Goal: Information Seeking & Learning: Learn about a topic

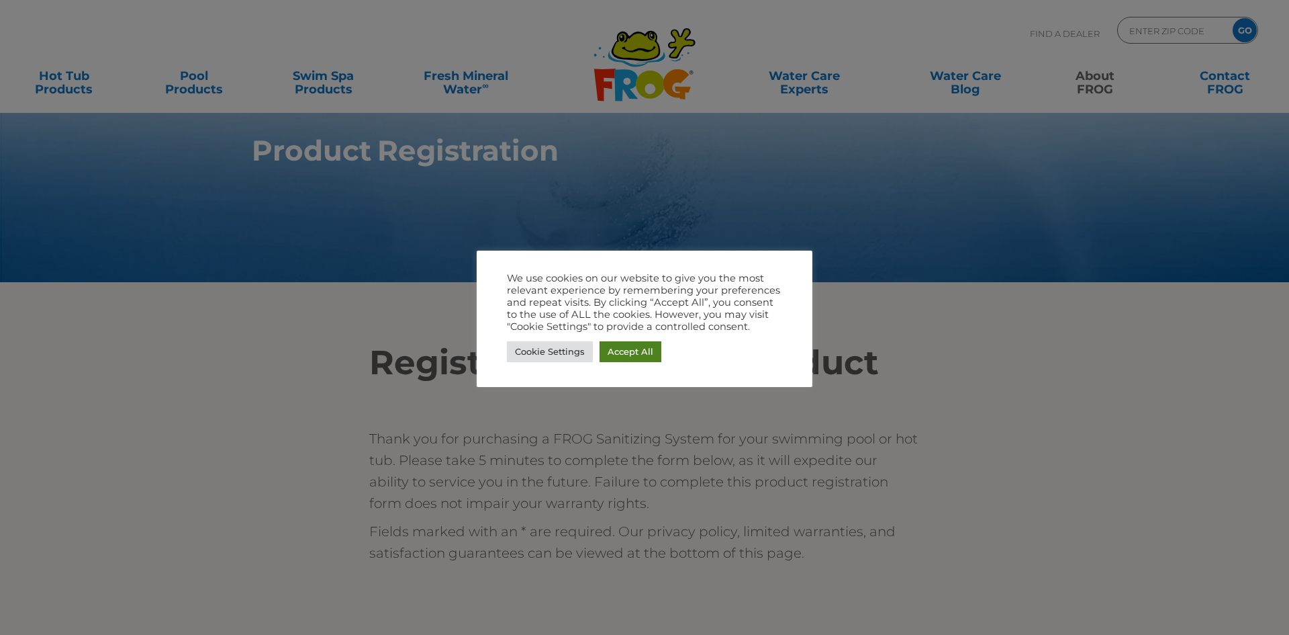
click at [628, 351] on link "Accept All" at bounding box center [631, 351] width 62 height 21
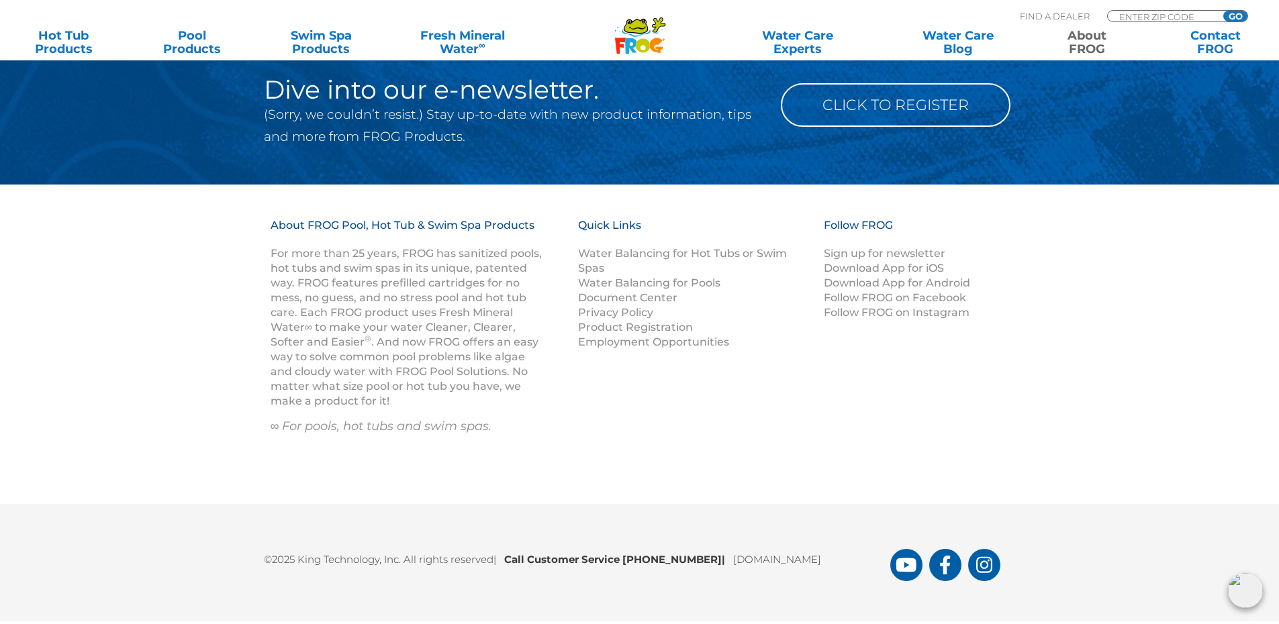
scroll to position [3553, 0]
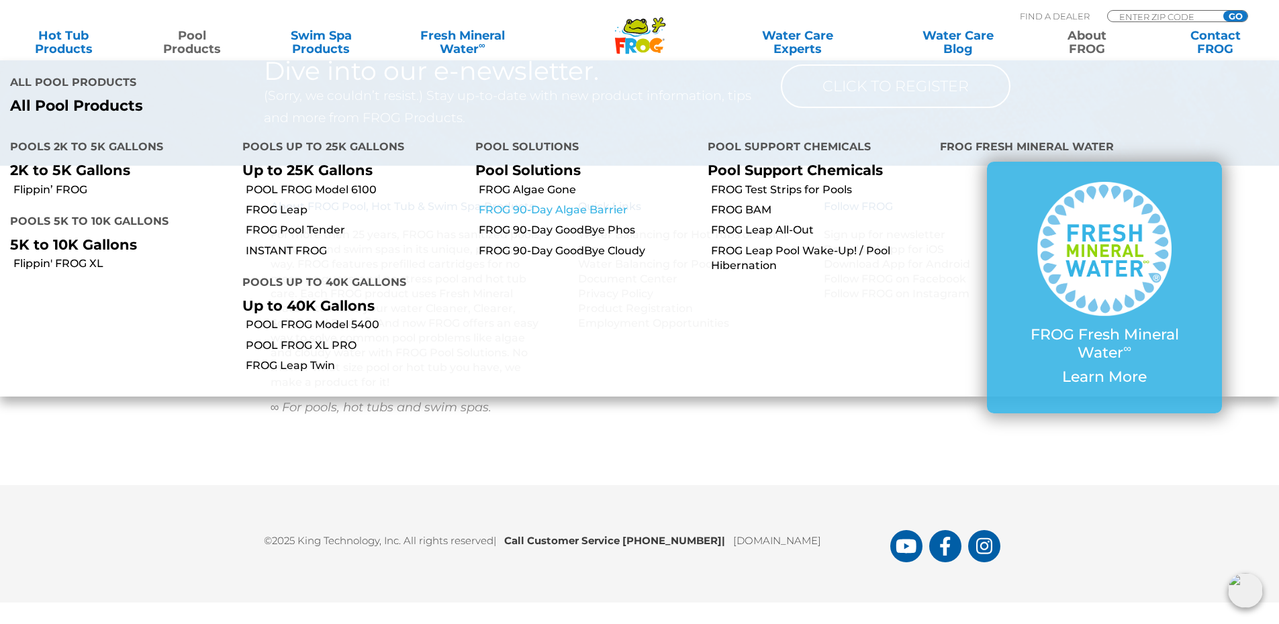
click at [598, 203] on link "FROG 90-Day Algae Barrier" at bounding box center [588, 210] width 219 height 15
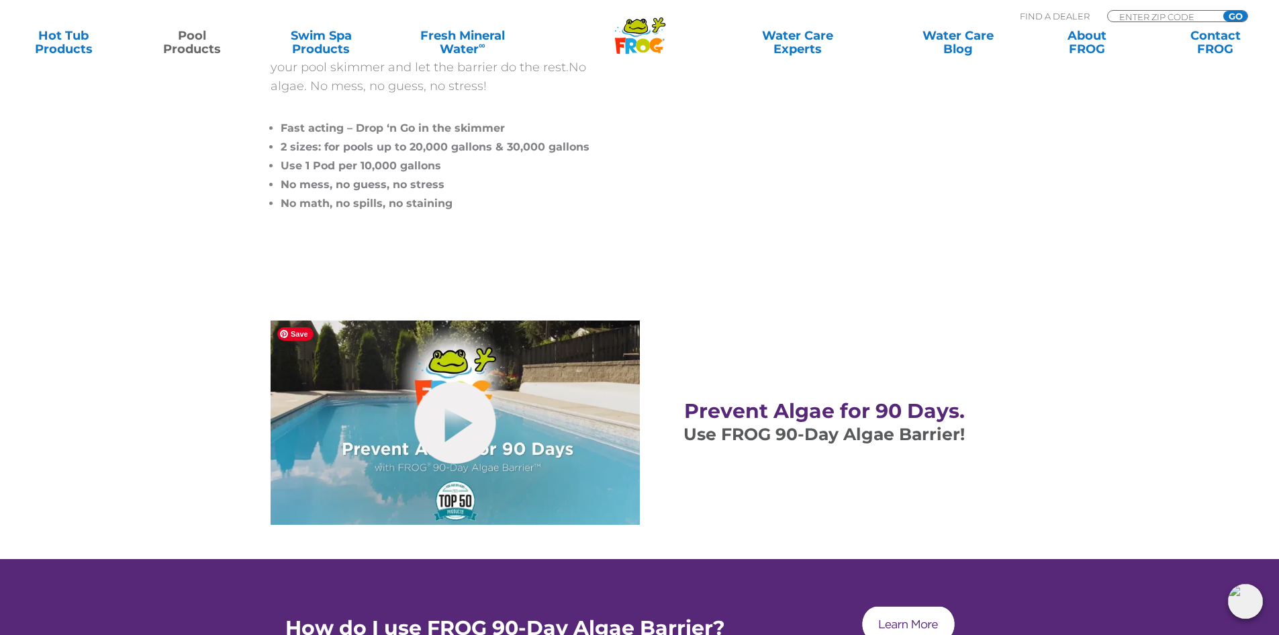
scroll to position [470, 0]
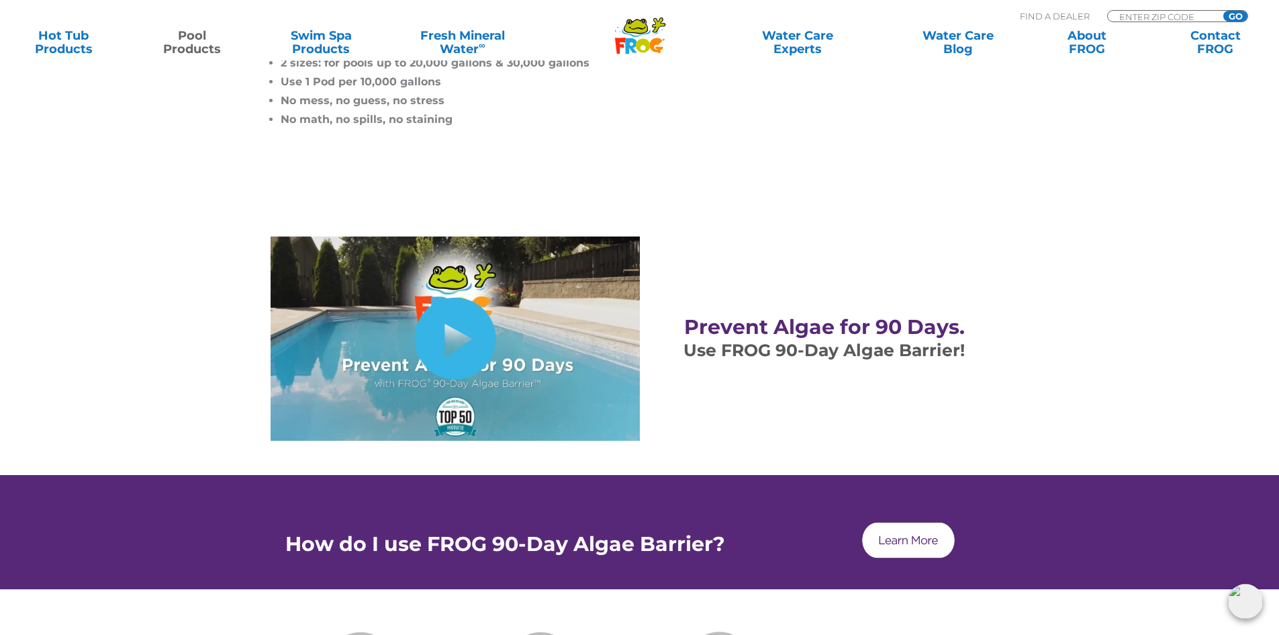
click at [458, 342] on link "hide-me" at bounding box center [454, 338] width 81 height 82
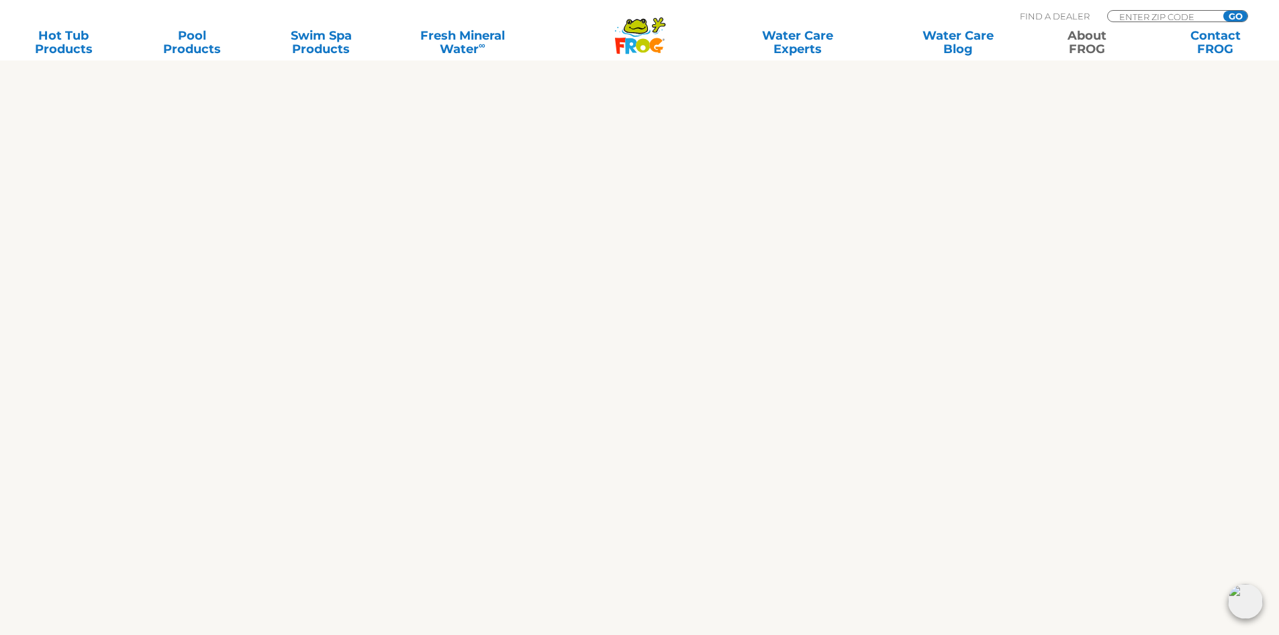
scroll to position [790, 0]
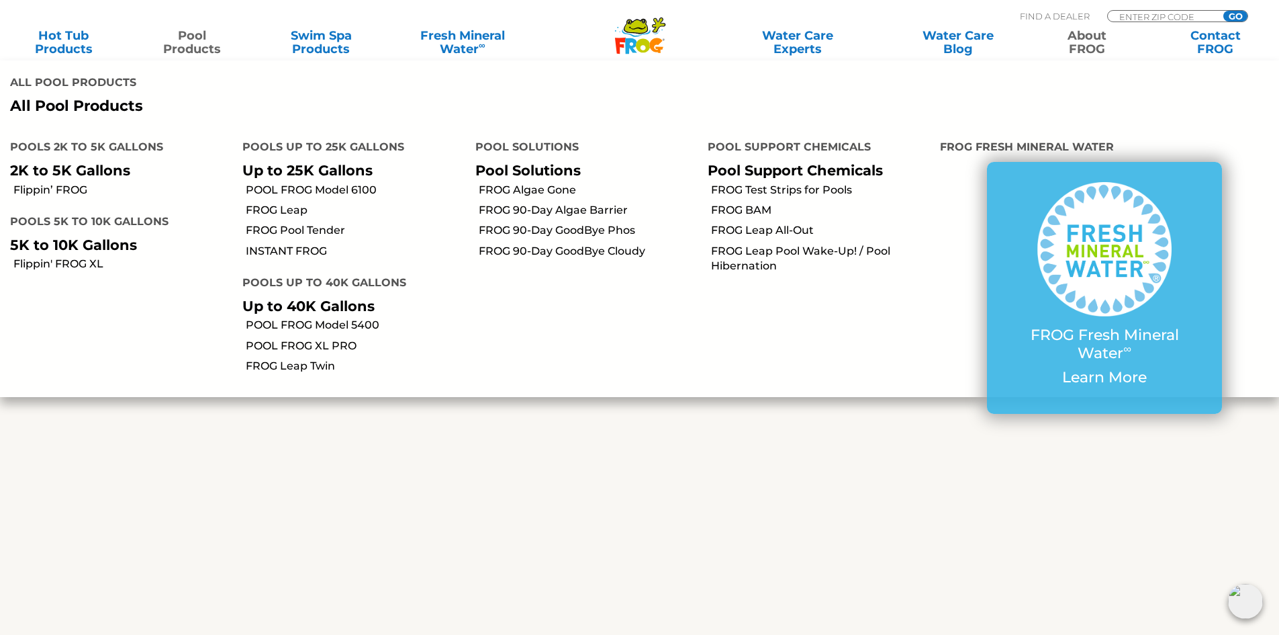
click at [184, 44] on link "Pool Products" at bounding box center [192, 42] width 100 height 27
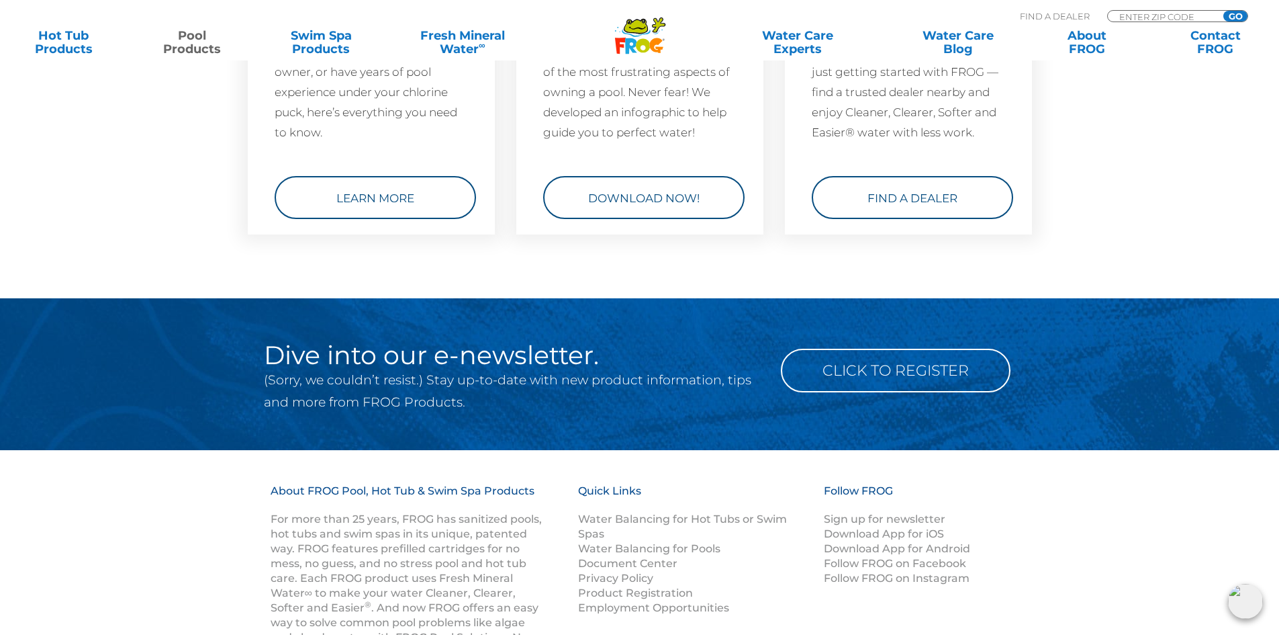
scroll to position [4499, 0]
